Goal: Information Seeking & Learning: Learn about a topic

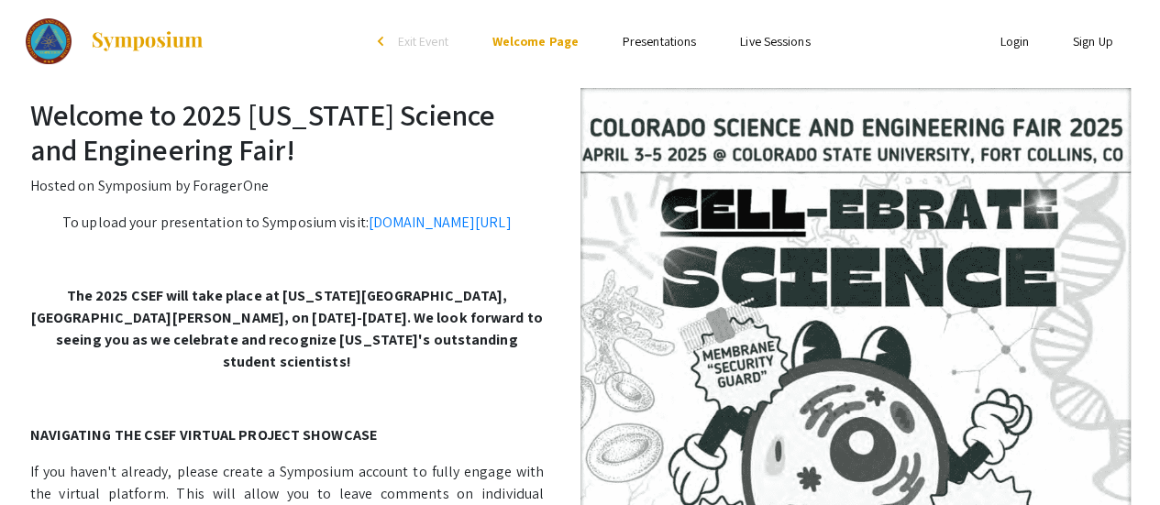
drag, startPoint x: 634, startPoint y: 52, endPoint x: 633, endPoint y: 33, distance: 19.3
click at [633, 33] on ul "Skip navigation arrow_back_ios Exit Event Welcome Page Presentations Live Sessi…" at bounding box center [580, 41] width 366 height 83
drag, startPoint x: 633, startPoint y: 33, endPoint x: 649, endPoint y: 47, distance: 20.8
click at [649, 47] on li "Presentations" at bounding box center [659, 41] width 117 height 22
click at [659, 39] on link "Presentations" at bounding box center [659, 41] width 73 height 17
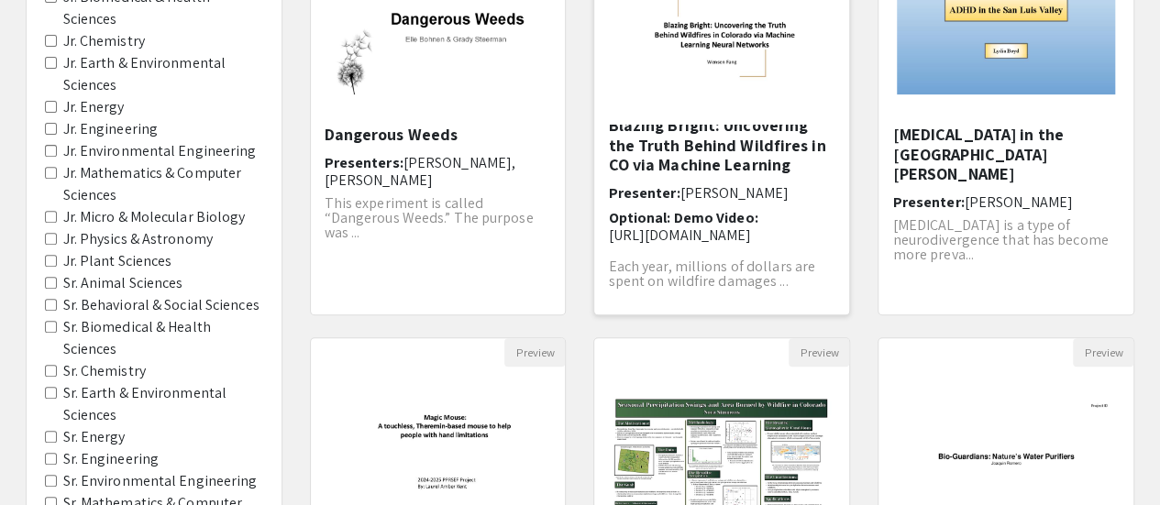
scroll to position [710, 0]
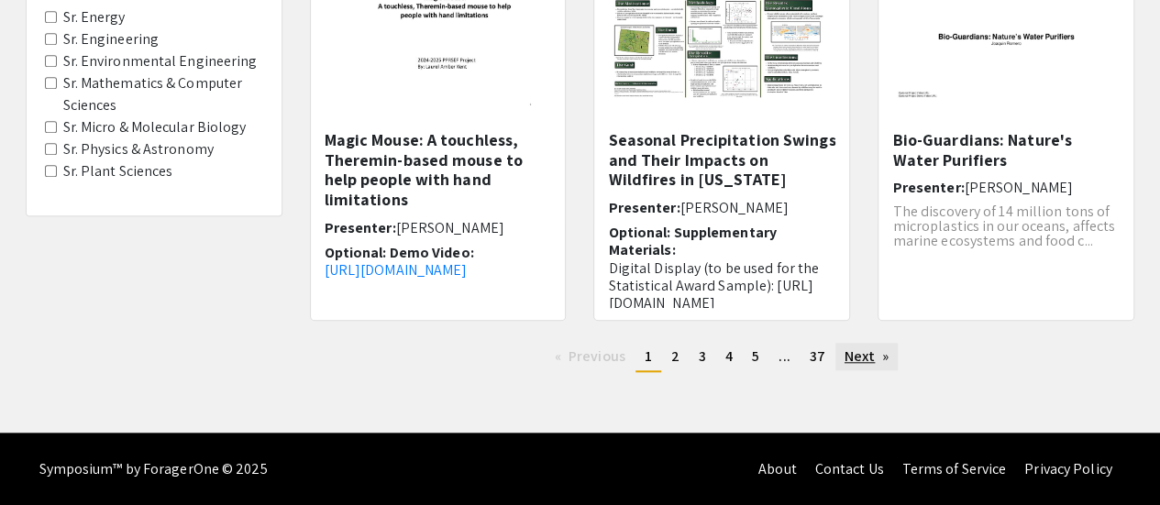
click at [849, 361] on link "Next page" at bounding box center [867, 357] width 63 height 28
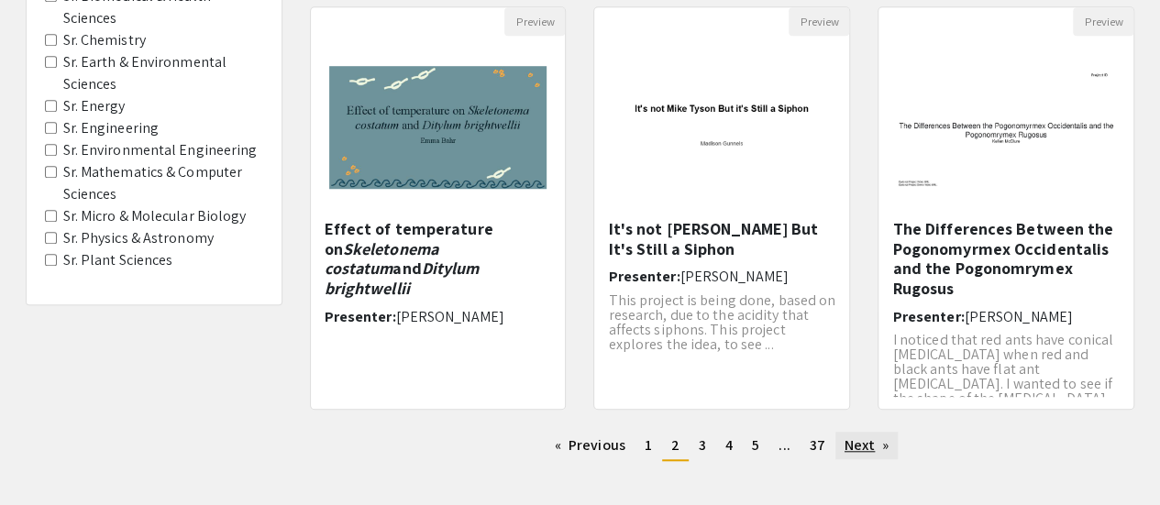
scroll to position [636, 0]
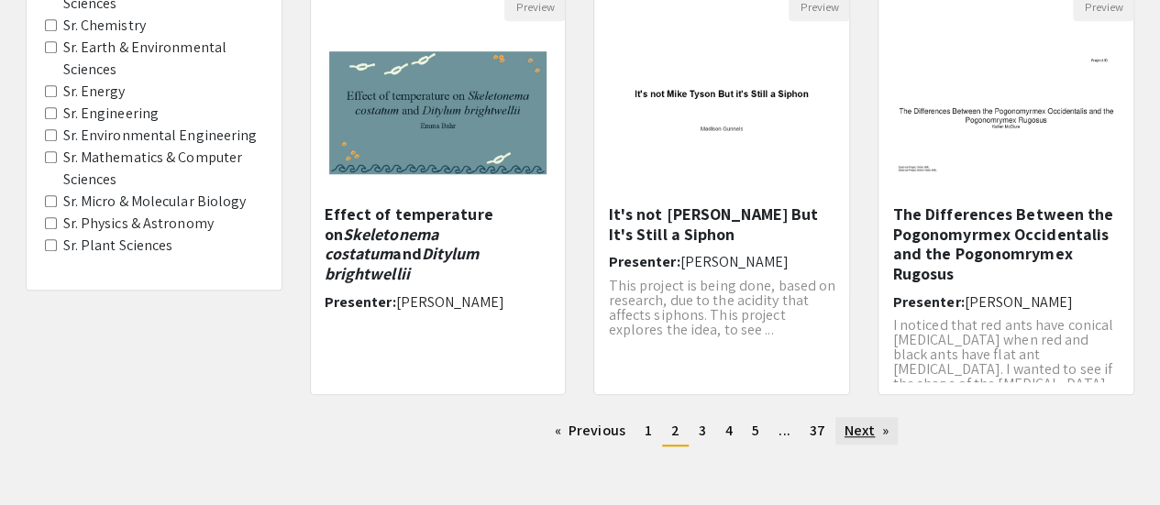
click at [876, 430] on link "Next page" at bounding box center [867, 431] width 63 height 28
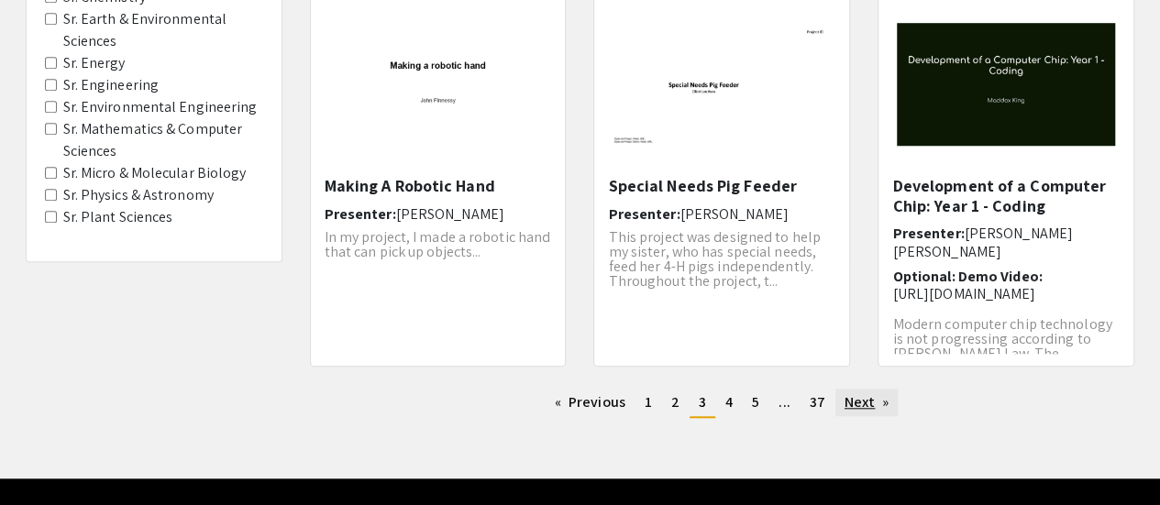
scroll to position [710, 0]
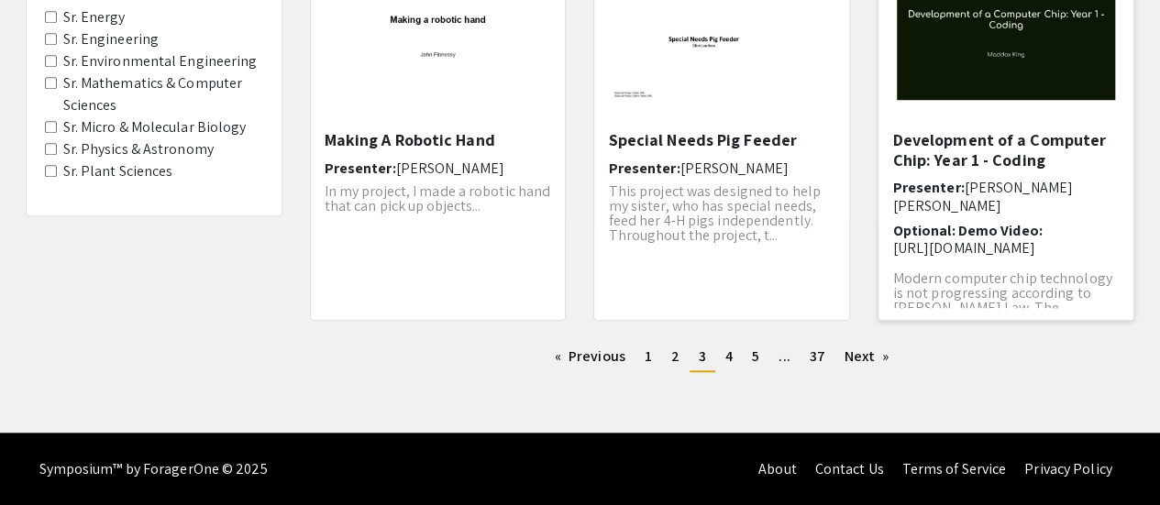
click at [1039, 168] on h5 "Development of a Computer Chip: Year 1 - Coding" at bounding box center [1007, 149] width 228 height 39
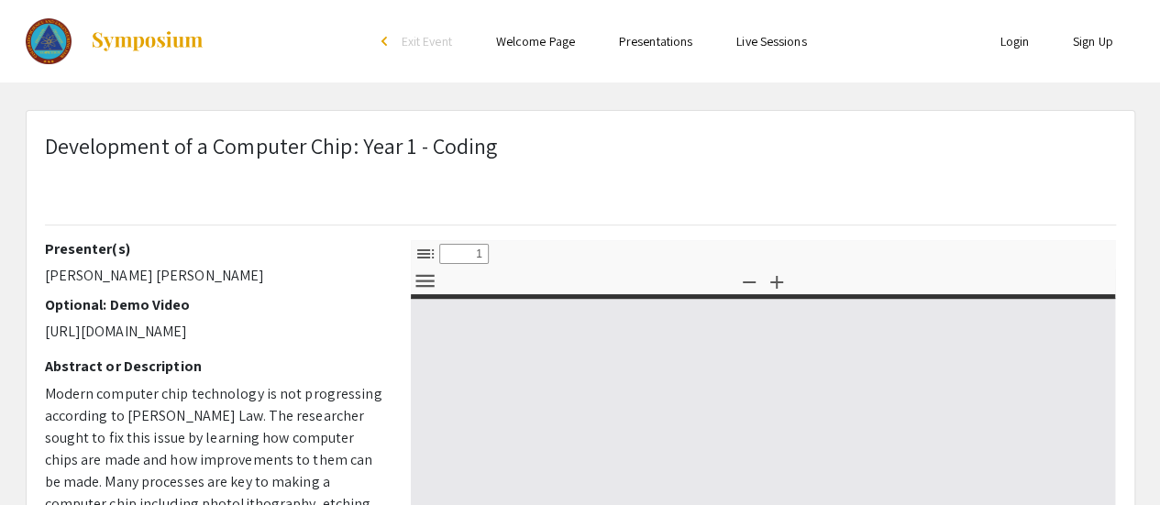
select select "custom"
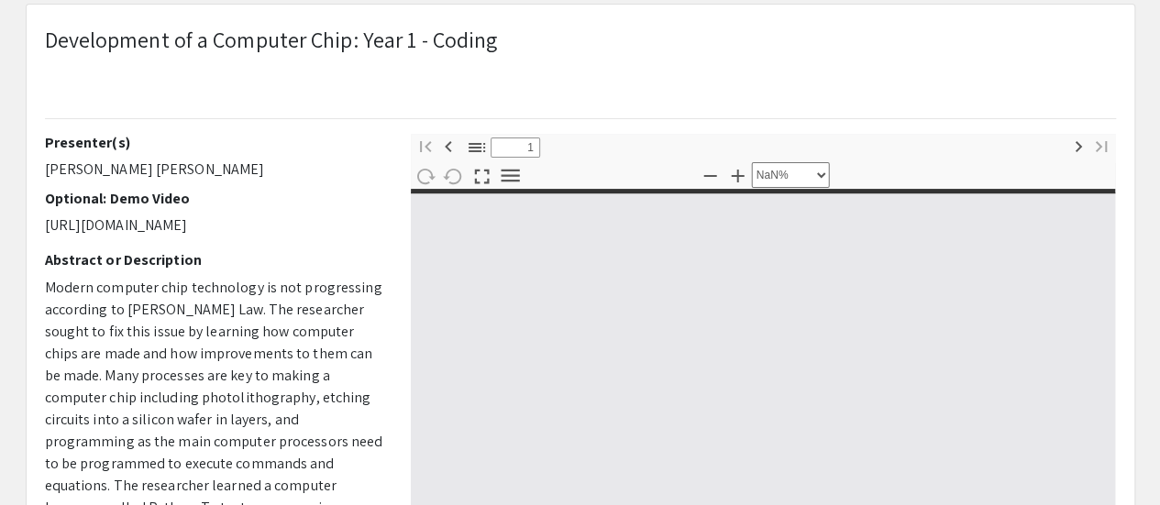
type input "0"
select select "custom"
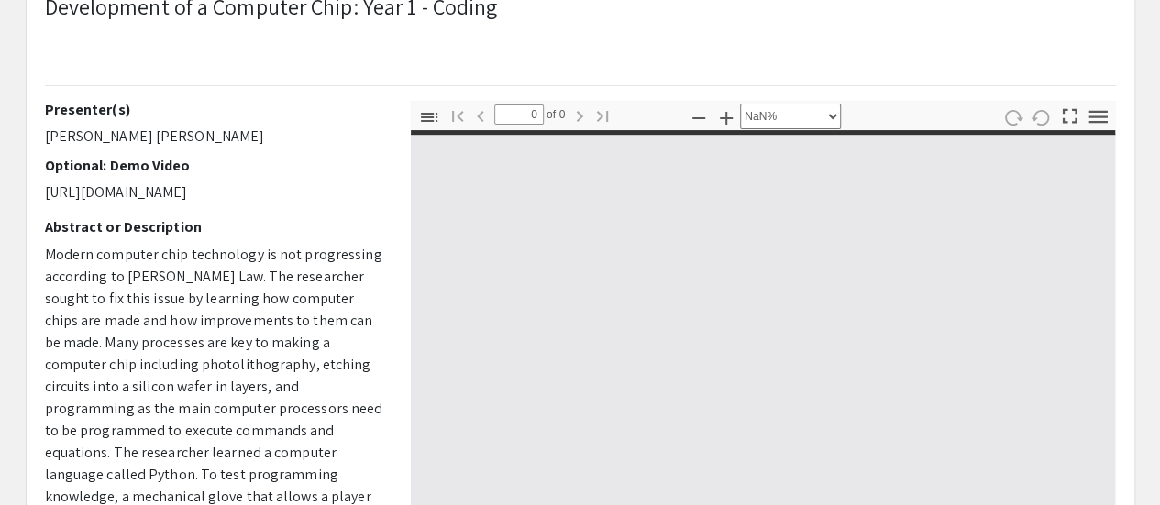
scroll to position [157, 0]
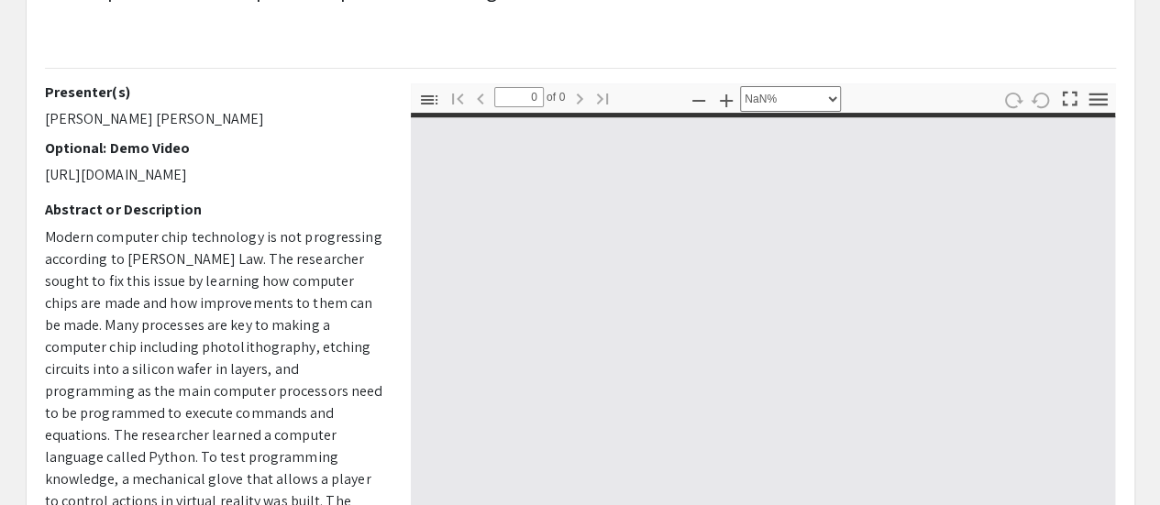
type input "1"
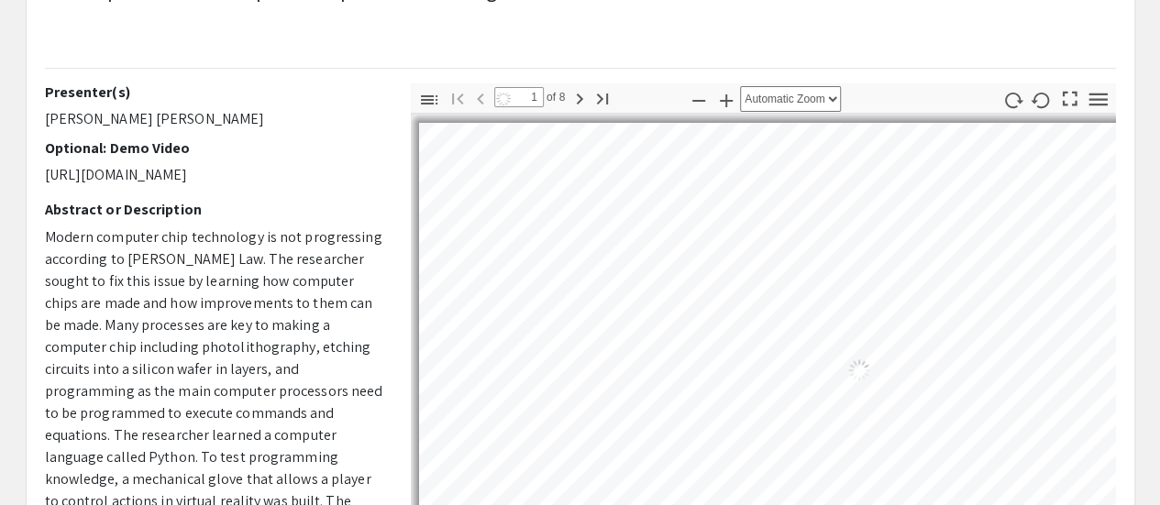
select select "auto"
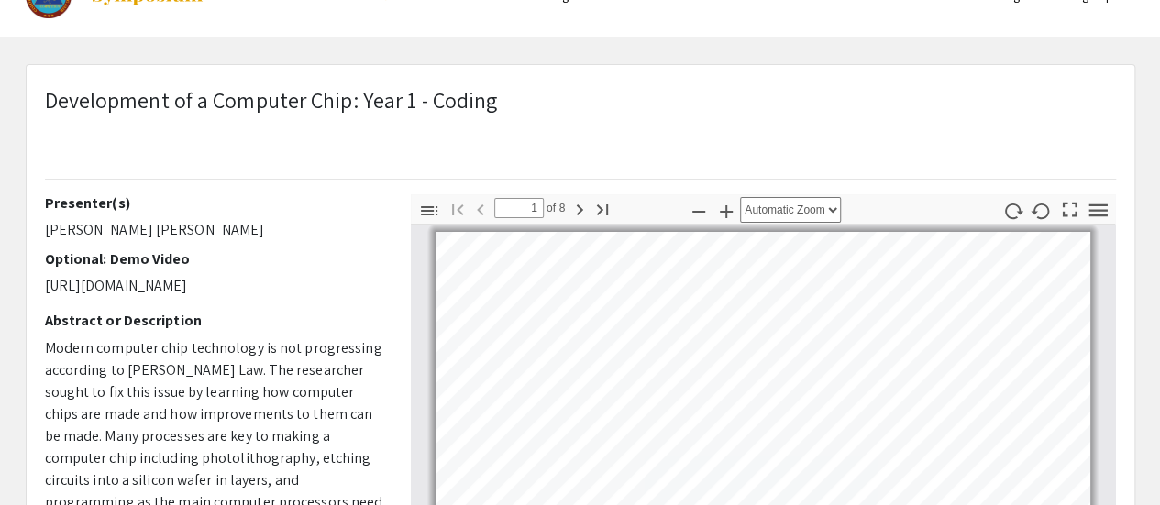
scroll to position [0, 0]
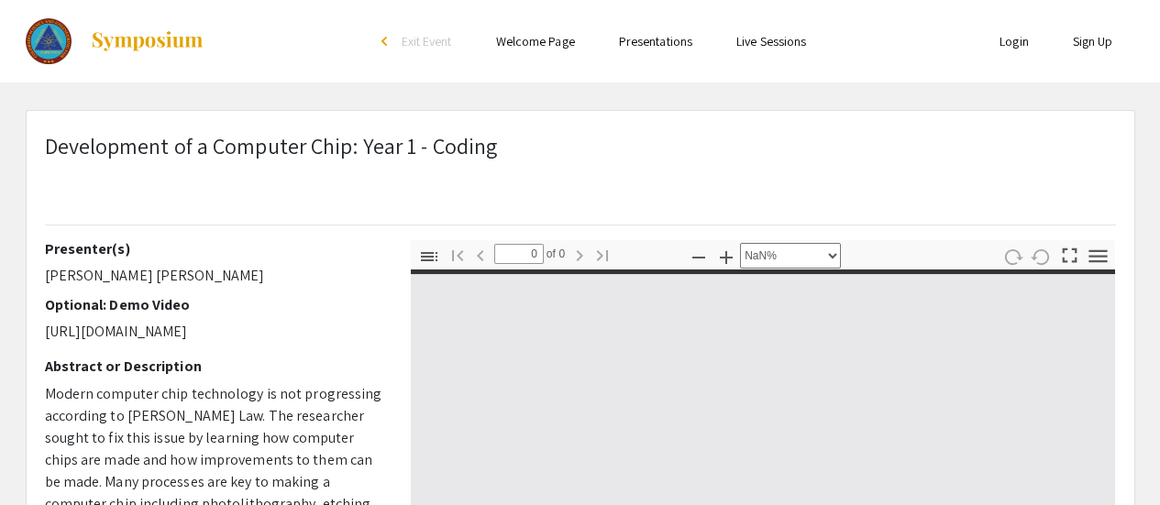
select select "custom"
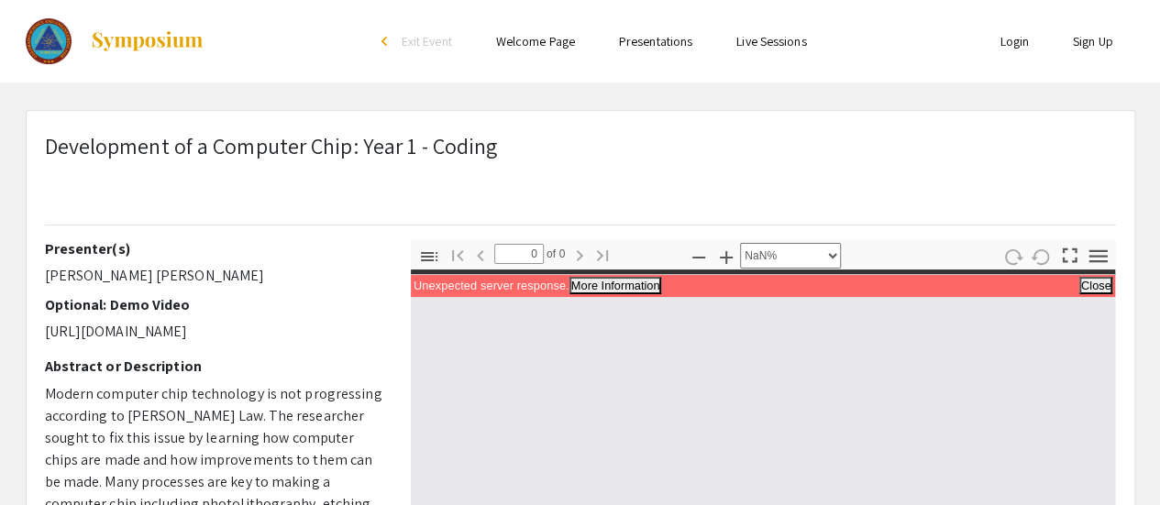
click at [221, 150] on p "Development of a Computer Chip: Year 1 - Coding" at bounding box center [271, 145] width 453 height 33
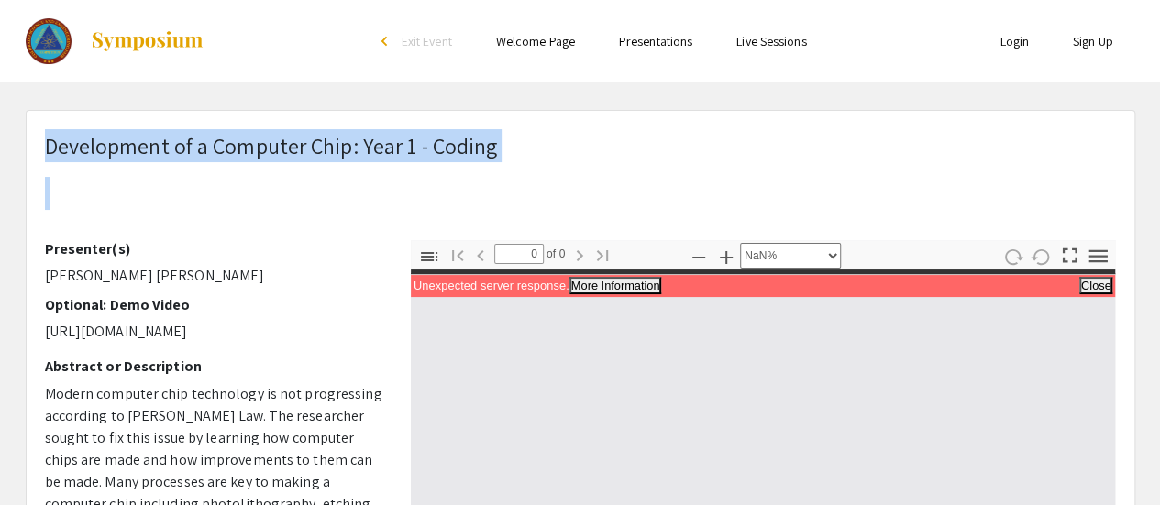
click at [221, 150] on p "Development of a Computer Chip: Year 1 - Coding" at bounding box center [271, 145] width 453 height 33
copy p "Development of a Computer Chip: Year 1 - Coding"
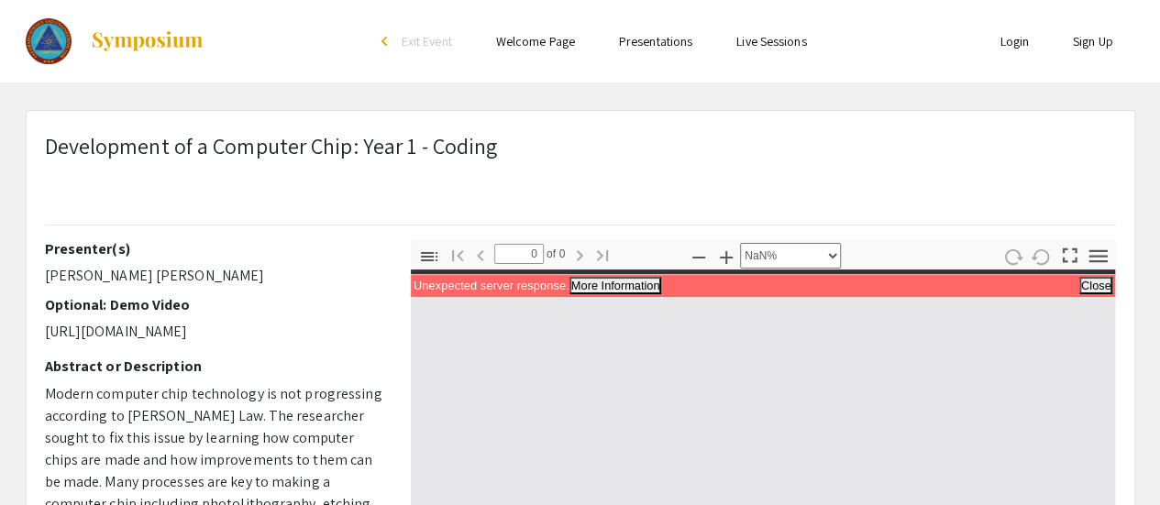
click at [657, 136] on div "Development of a Computer Chip: Year 1 - Coding" at bounding box center [580, 184] width 1099 height 111
